Goal: Information Seeking & Learning: Compare options

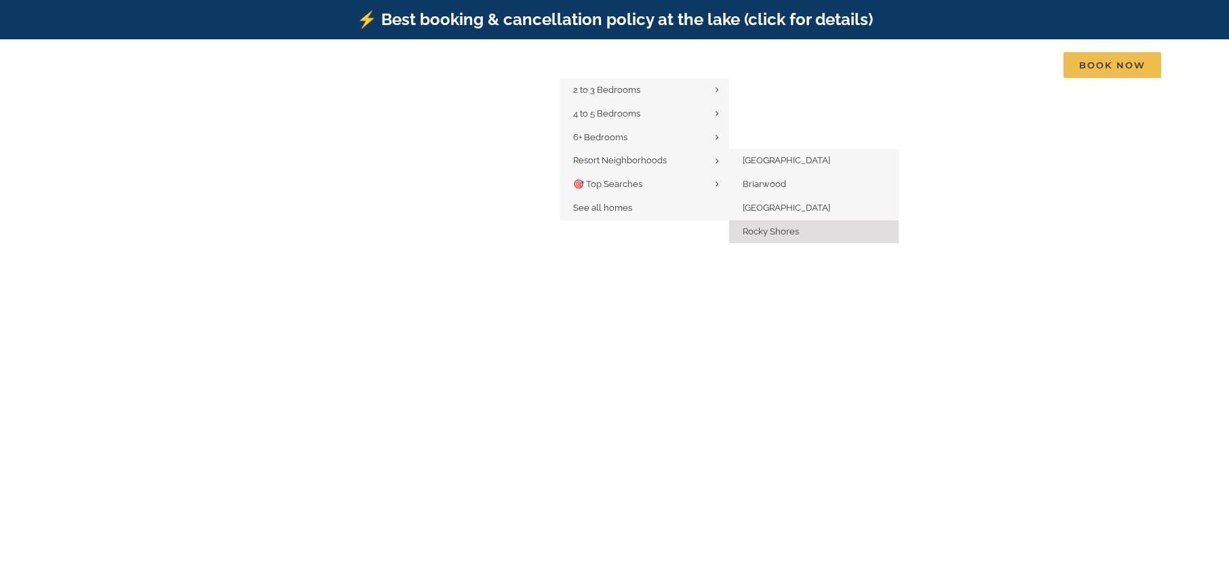
click at [777, 228] on span "Rocky Shores" at bounding box center [770, 231] width 56 height 10
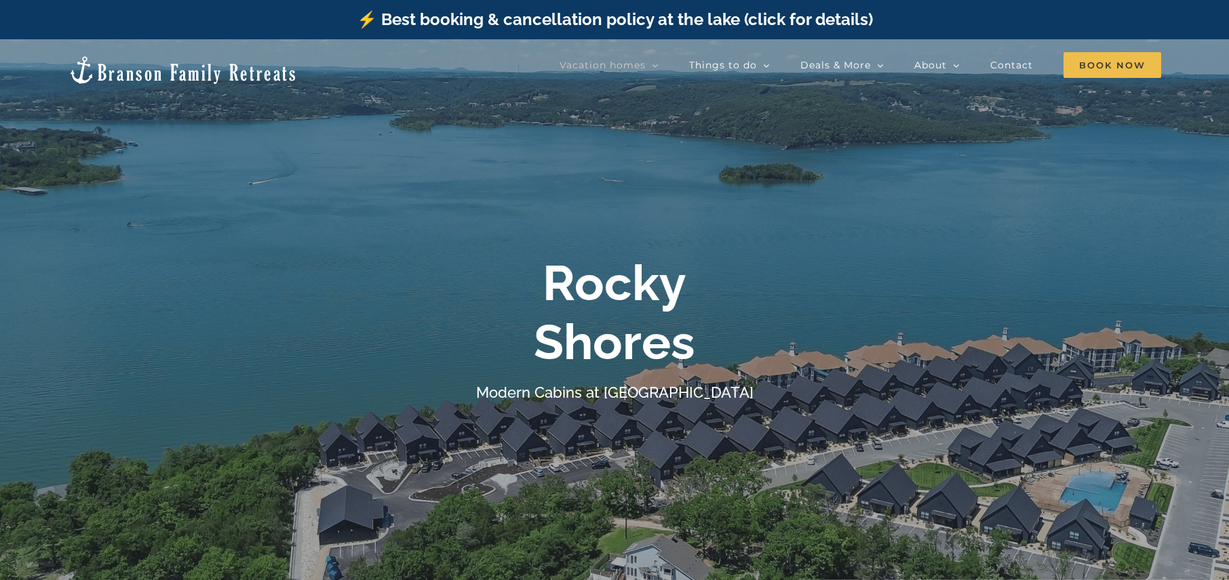
click at [505, 386] on h4 "Modern Cabins at Table Rock Lake" at bounding box center [614, 393] width 277 height 18
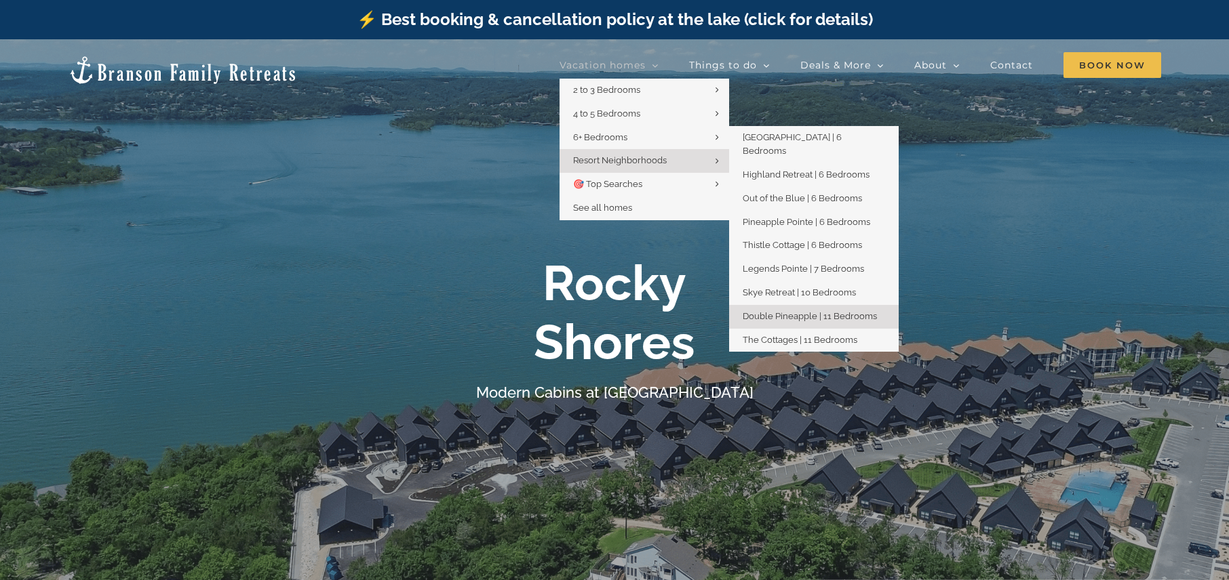
click at [801, 311] on span "Double Pineapple | 11 Bedrooms" at bounding box center [809, 316] width 134 height 10
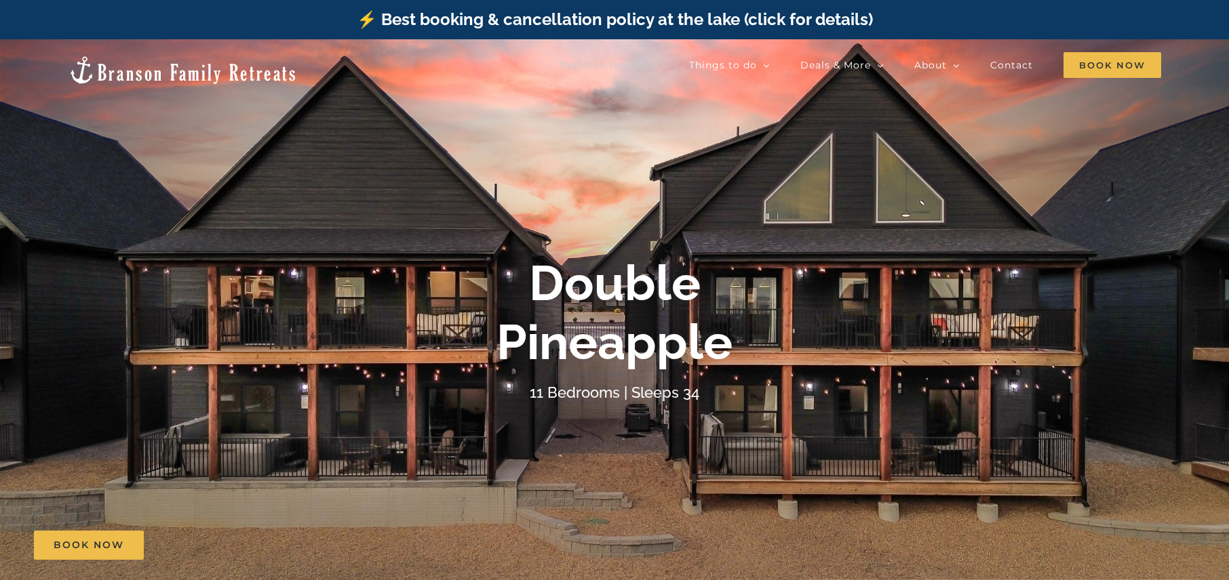
click at [163, 273] on div "Double Pineapple 11 Bedrooms | Sleeps 34" at bounding box center [614, 329] width 1229 height 151
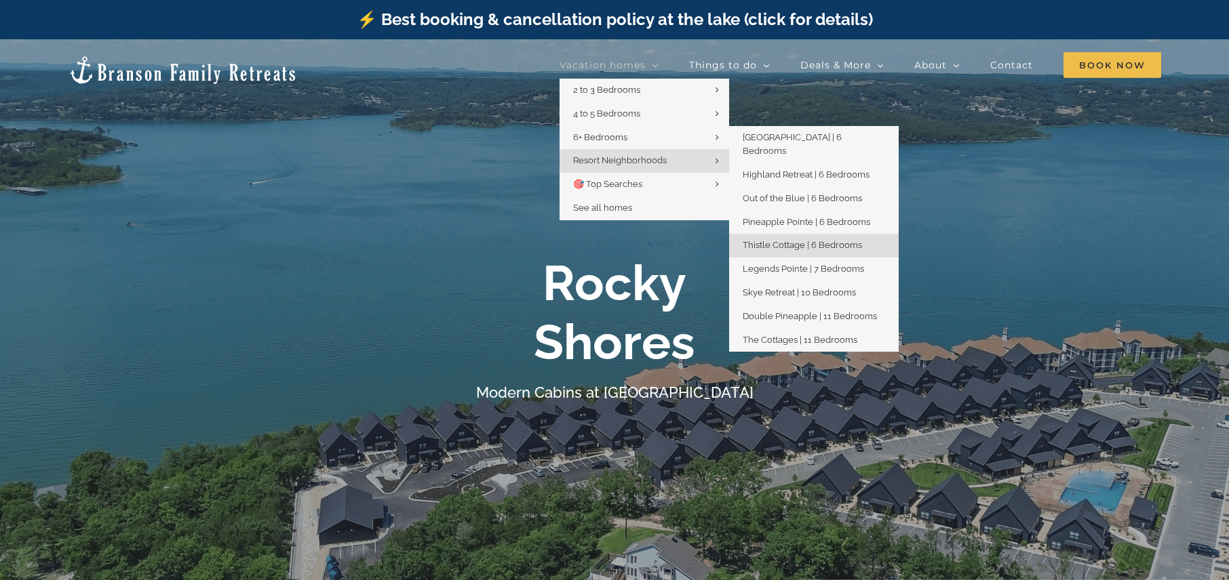
click at [819, 240] on span "Thistle Cottage | 6 Bedrooms" at bounding box center [801, 245] width 119 height 10
click at [796, 335] on span "The Cottages | 11 Bedrooms" at bounding box center [799, 340] width 115 height 10
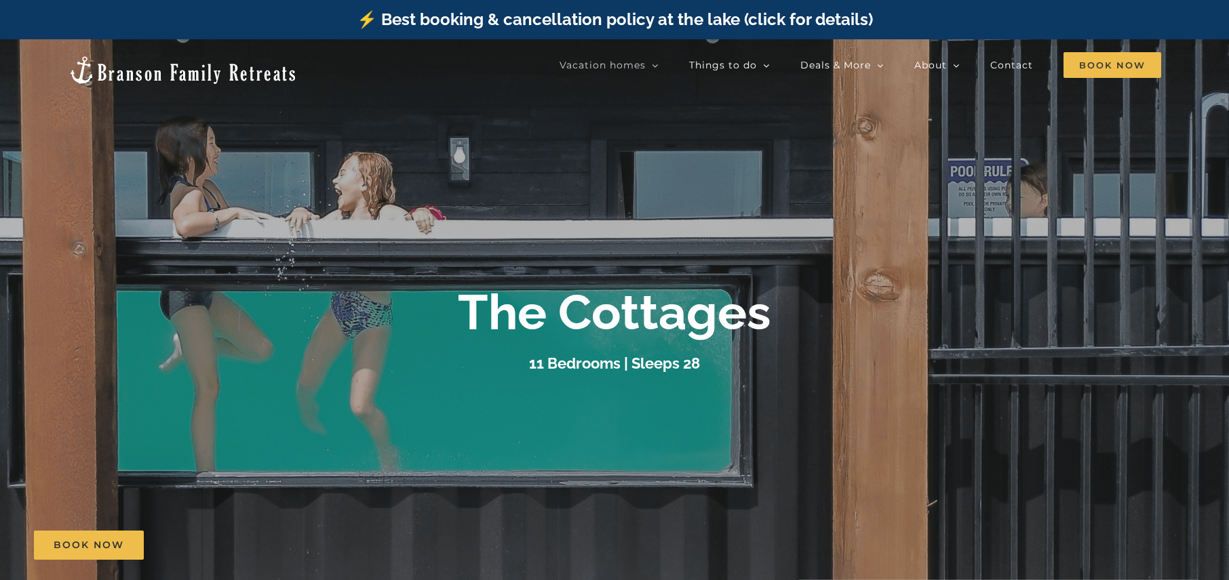
click at [74, 12] on div "⚡️ Best booking & cancellation policy at the lake (click for details)" at bounding box center [614, 19] width 1229 height 39
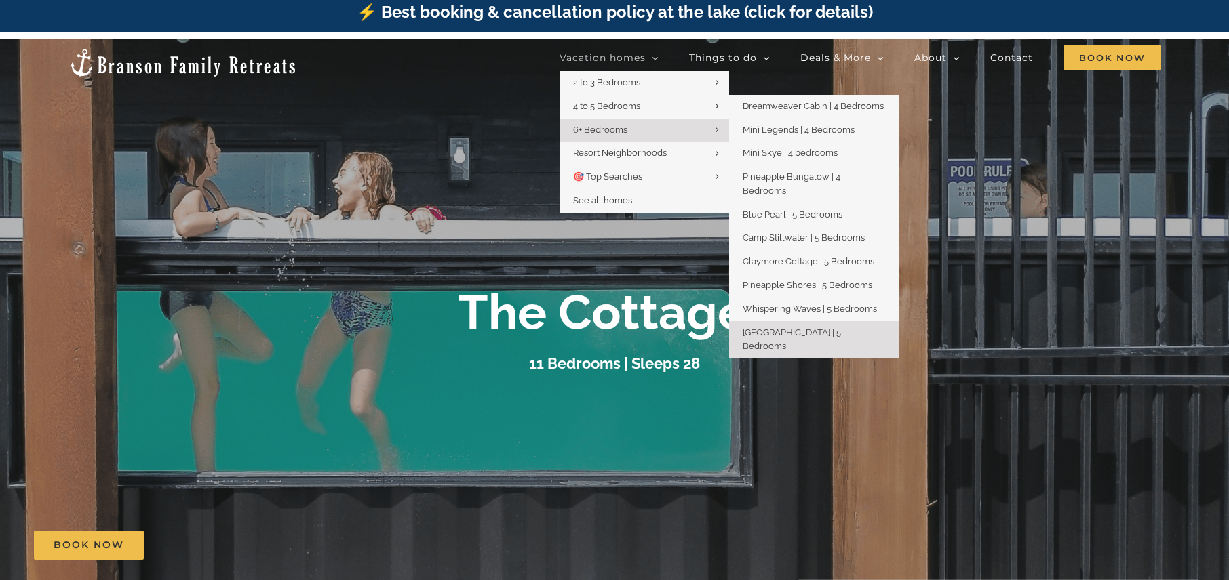
click at [796, 327] on link "[GEOGRAPHIC_DATA] | 5 Bedrooms" at bounding box center [814, 340] width 170 height 38
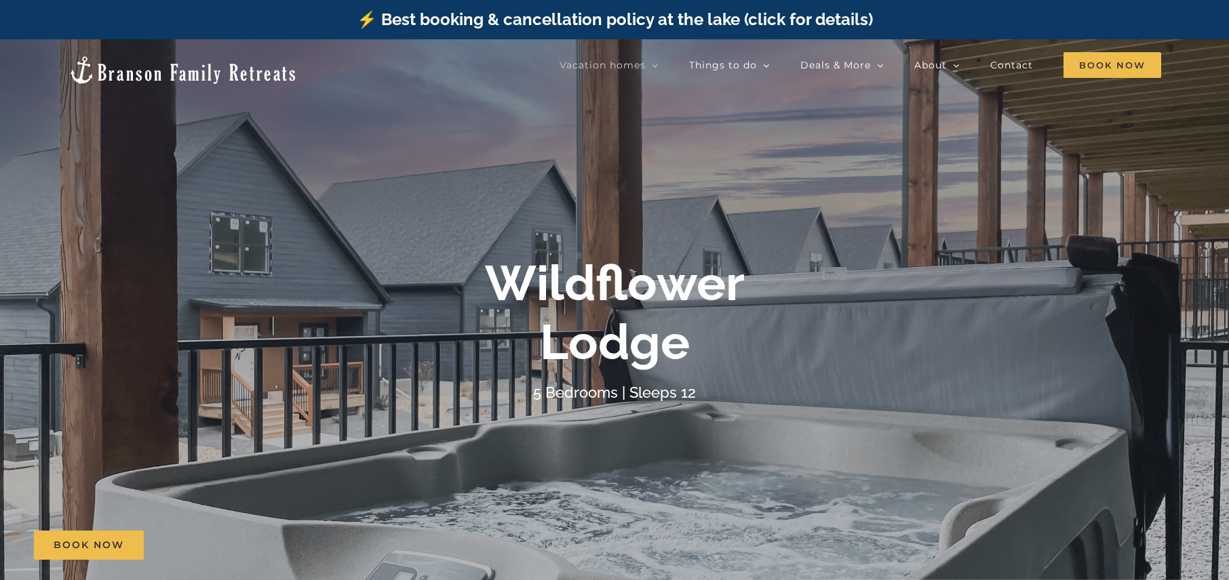
click at [197, 251] on div at bounding box center [614, 329] width 1229 height 580
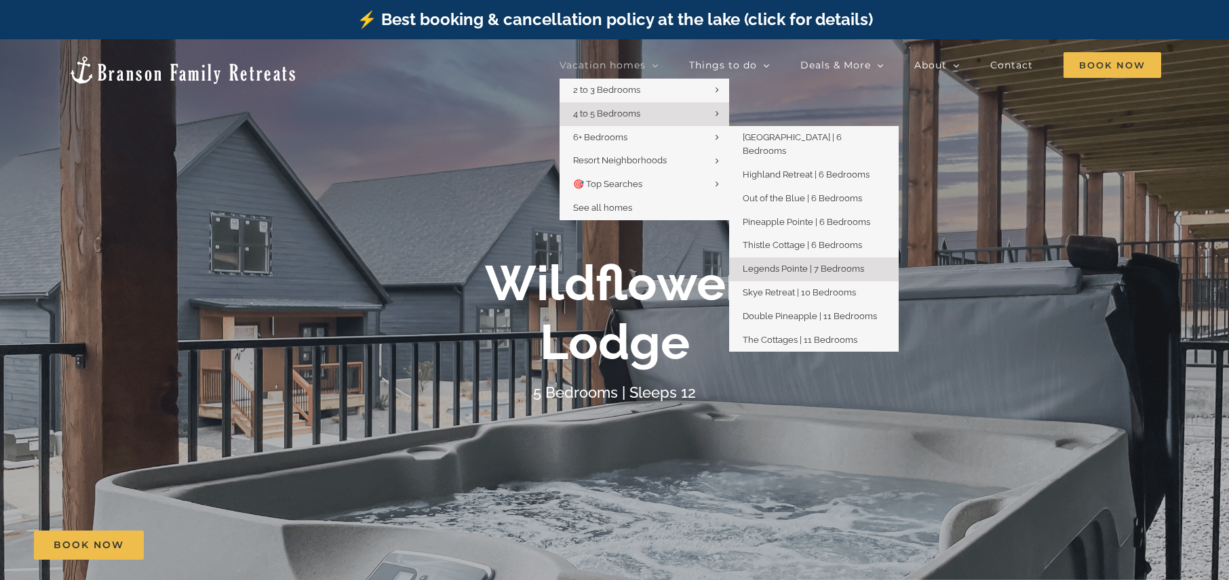
click at [791, 264] on span "Legends Pointe | 7 Bedrooms" at bounding box center [802, 269] width 121 height 10
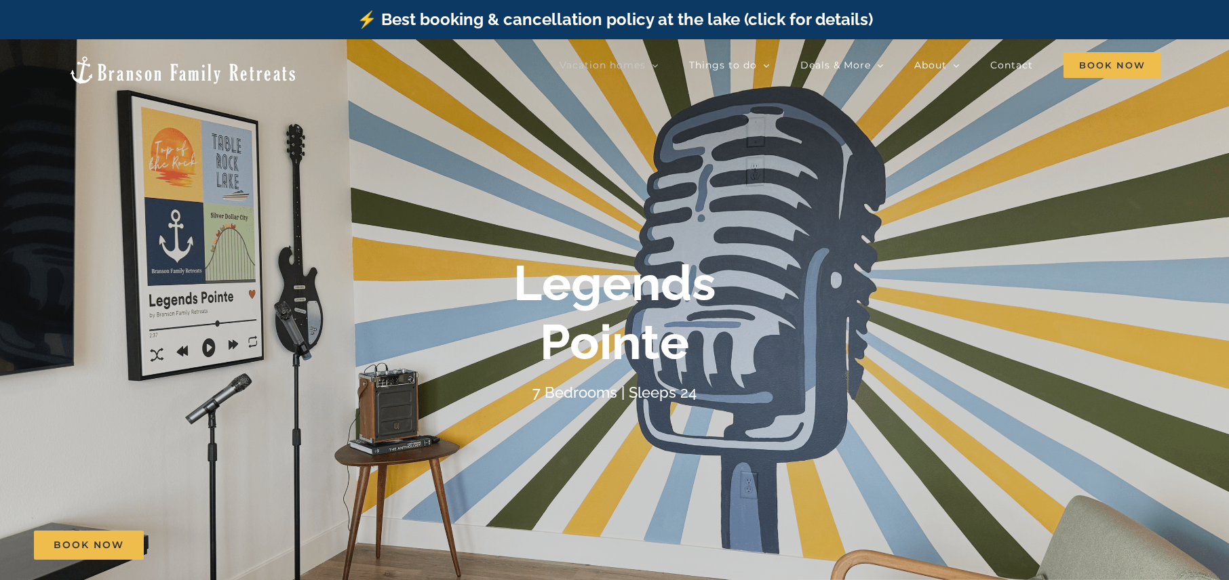
click at [97, 108] on div at bounding box center [614, 329] width 1229 height 580
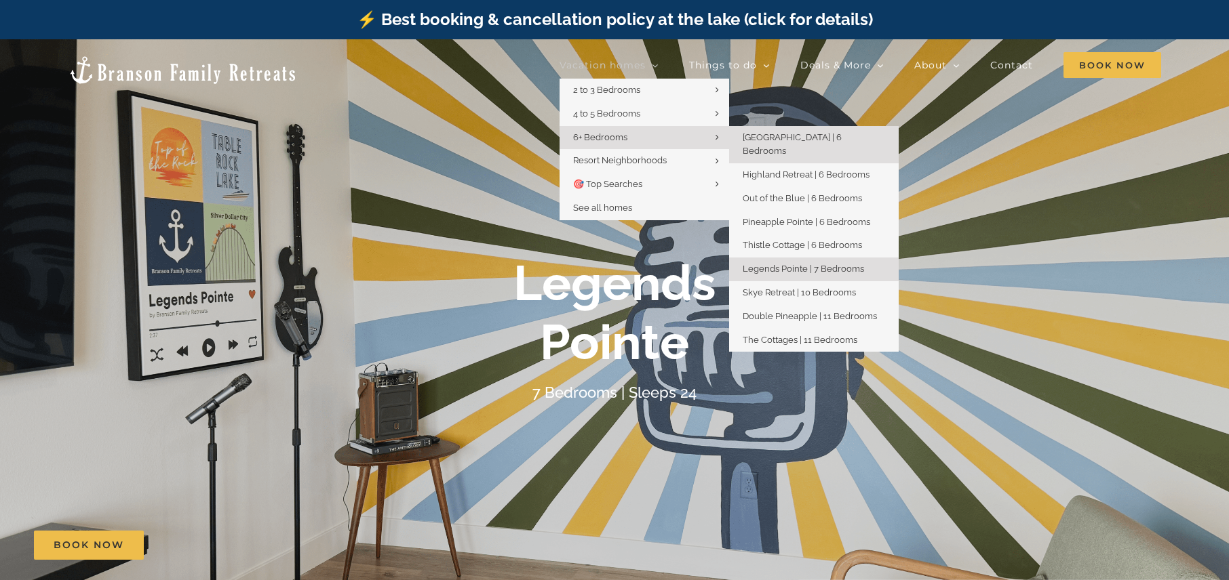
click at [785, 140] on span "[GEOGRAPHIC_DATA] | 6 Bedrooms" at bounding box center [791, 144] width 99 height 24
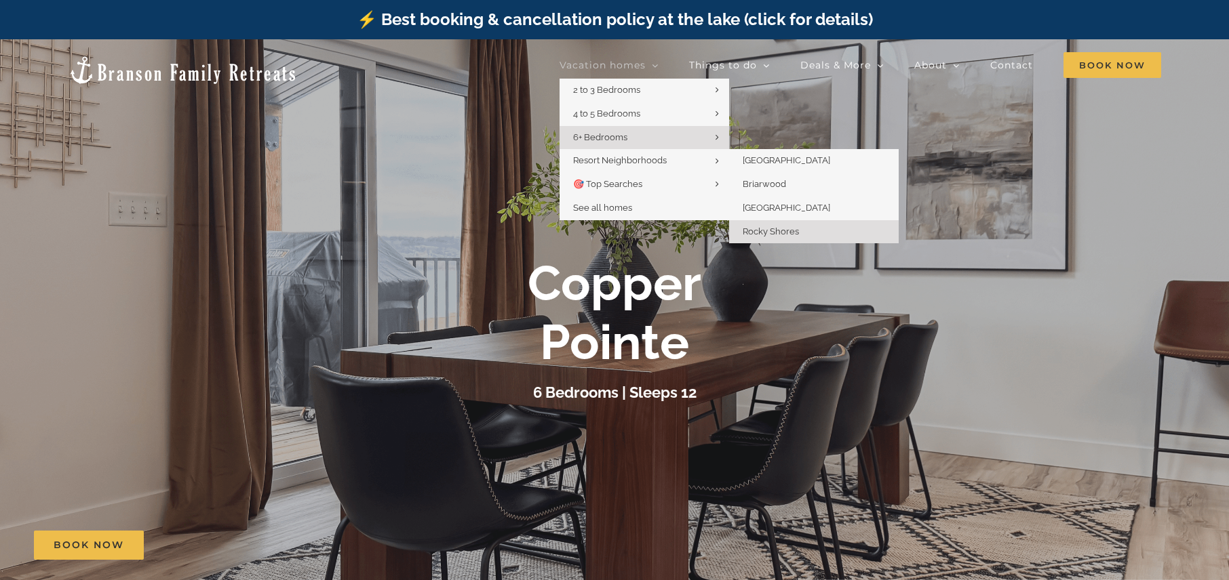
click at [779, 233] on span "Rocky Shores" at bounding box center [770, 231] width 56 height 10
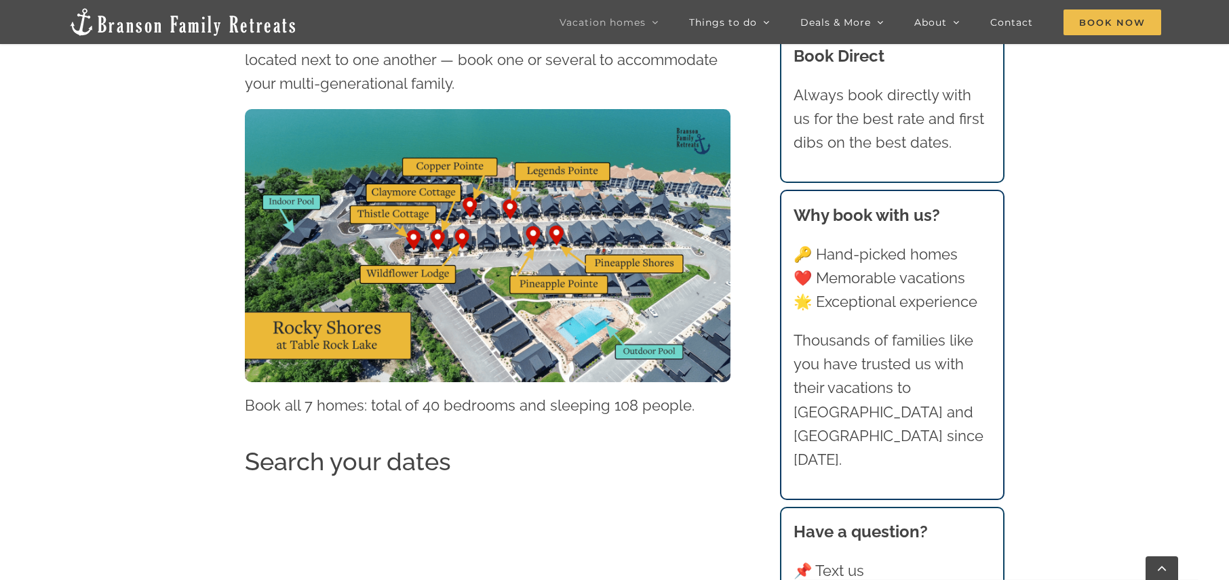
scroll to position [780, 0]
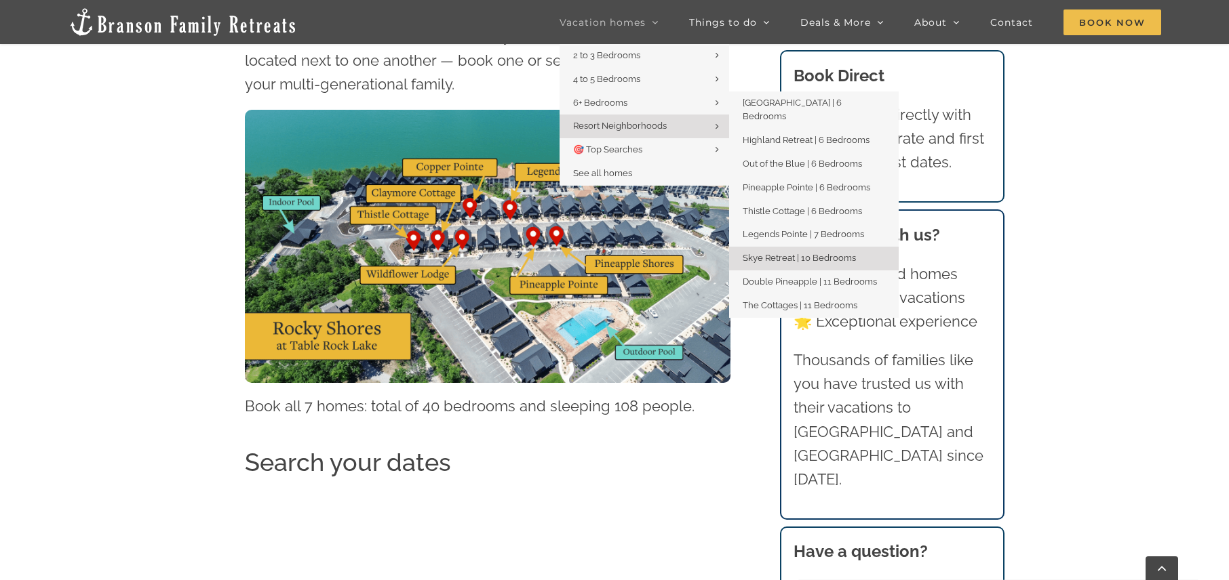
click at [799, 252] on link "Skye Retreat | 10 Bedrooms" at bounding box center [814, 259] width 170 height 24
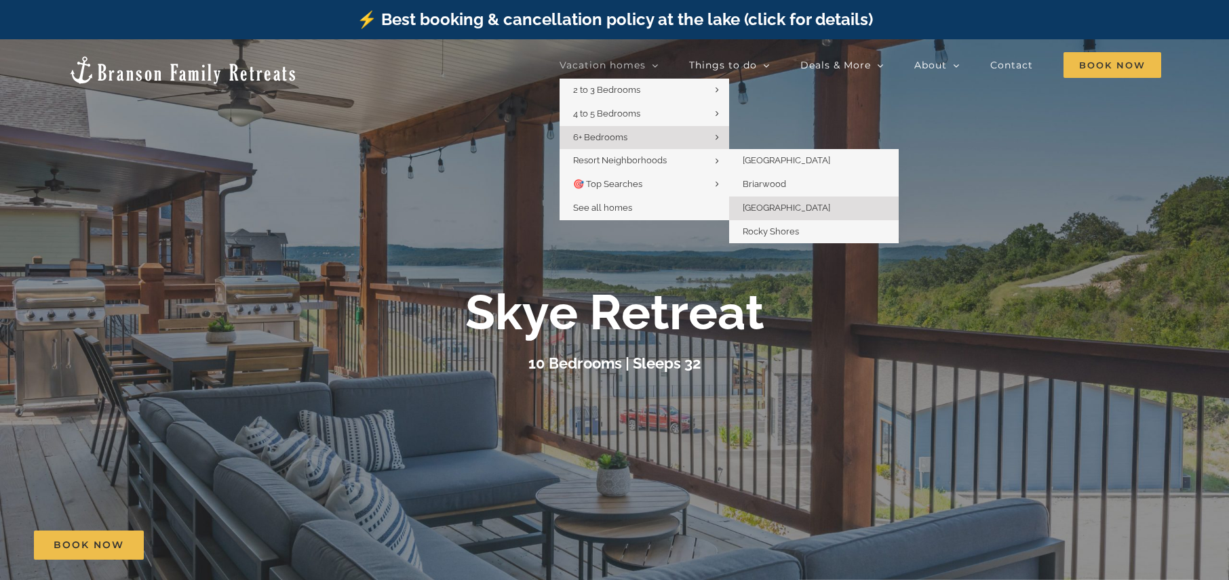
click at [777, 210] on span "[GEOGRAPHIC_DATA]" at bounding box center [785, 208] width 87 height 10
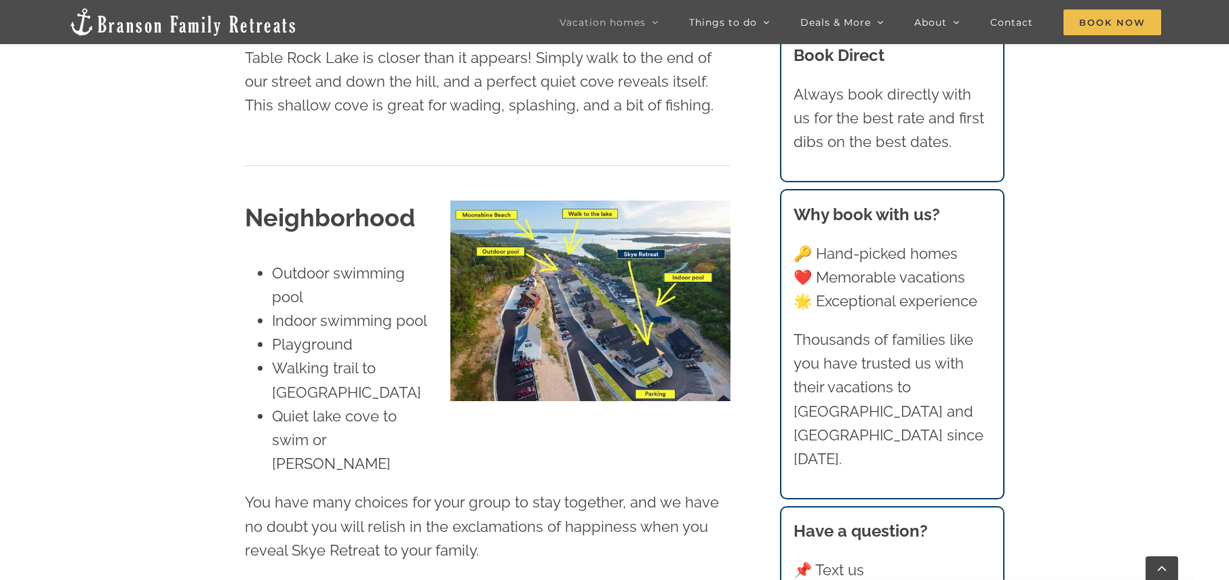
scroll to position [1521, 0]
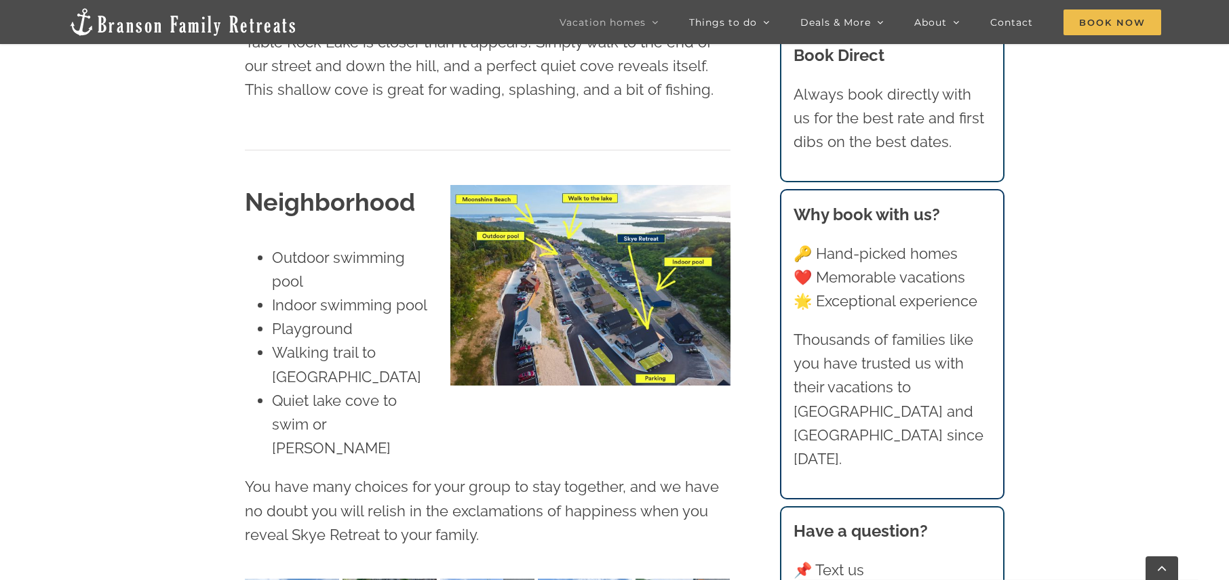
click at [690, 252] on img at bounding box center [589, 285] width 279 height 201
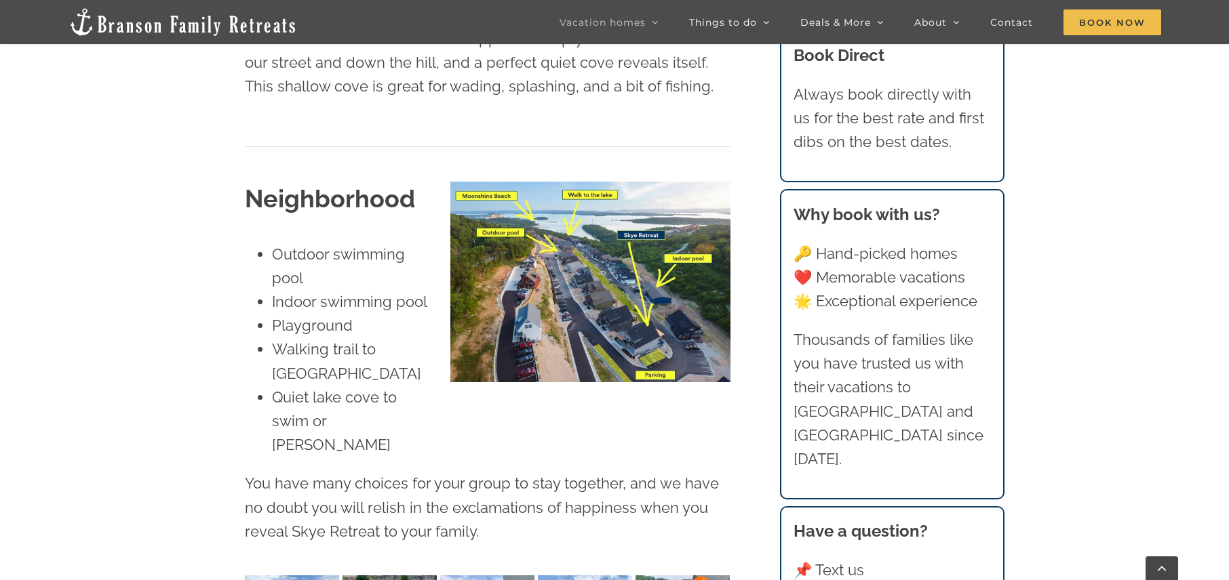
scroll to position [1524, 0]
